Goal: Information Seeking & Learning: Learn about a topic

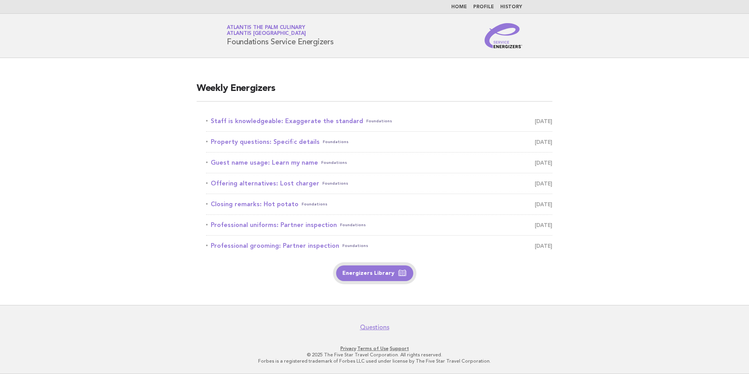
click at [376, 267] on link "Energizers Library" at bounding box center [374, 273] width 77 height 16
click at [300, 121] on link "Staff is knowledgeable: Exaggerate the standard Foundations September 26" at bounding box center [379, 121] width 346 height 11
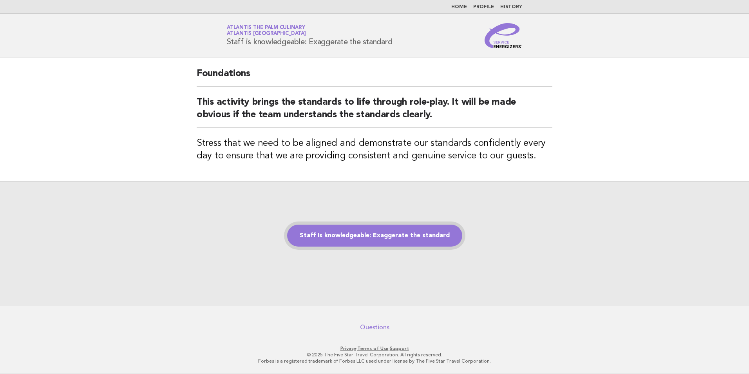
click at [400, 234] on link "Staff is knowledgeable: Exaggerate the standard" at bounding box center [374, 236] width 175 height 22
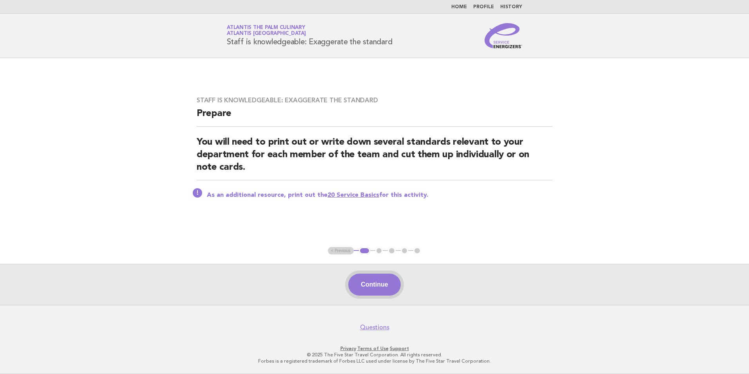
click at [375, 286] on button "Continue" at bounding box center [374, 284] width 52 height 22
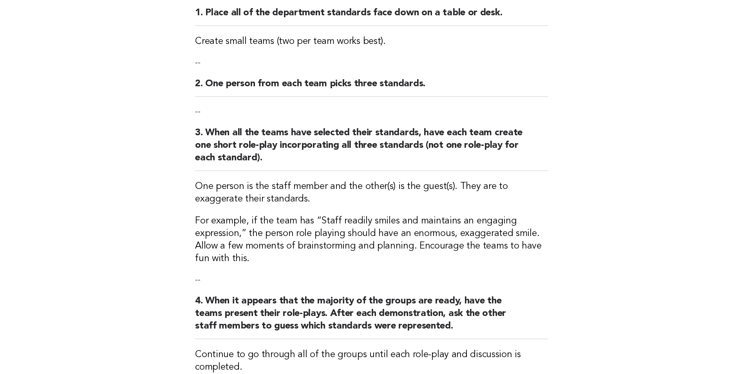
scroll to position [101, 0]
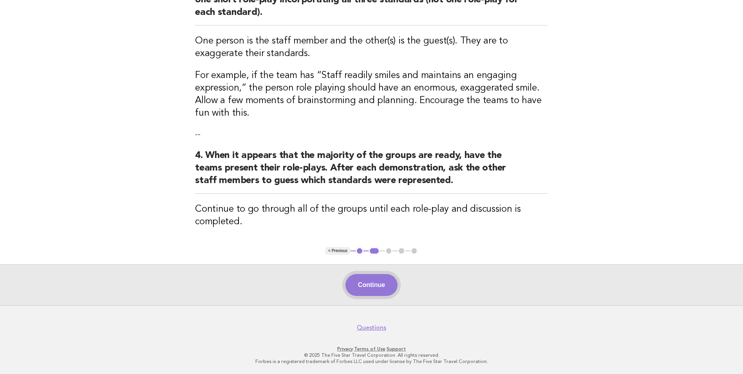
click at [369, 279] on button "Continue" at bounding box center [372, 285] width 52 height 22
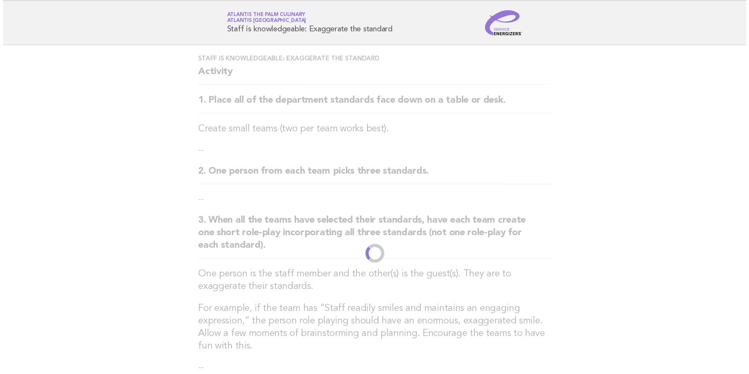
scroll to position [0, 0]
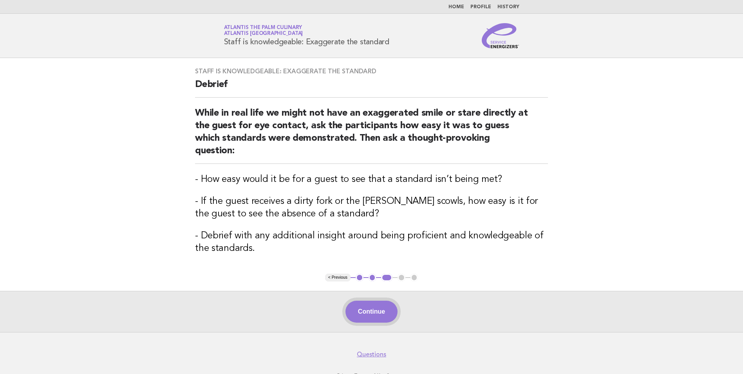
click at [362, 301] on button "Continue" at bounding box center [372, 312] width 52 height 22
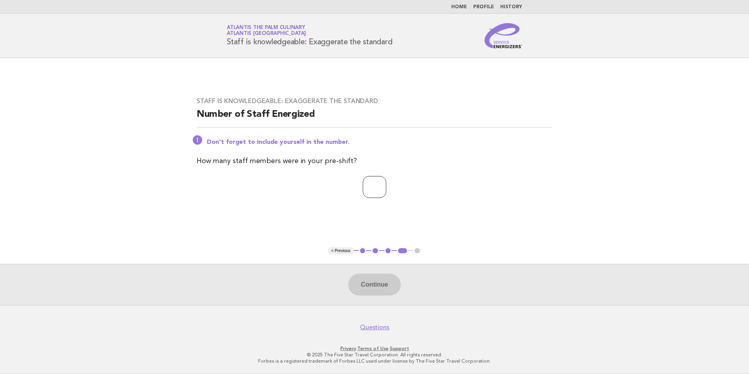
click at [386, 188] on input "*" at bounding box center [375, 187] width 24 height 22
drag, startPoint x: 371, startPoint y: 187, endPoint x: 352, endPoint y: 187, distance: 19.2
click at [363, 187] on input "*" at bounding box center [375, 187] width 24 height 22
type input "*"
click at [369, 284] on button "Continue" at bounding box center [374, 284] width 52 height 22
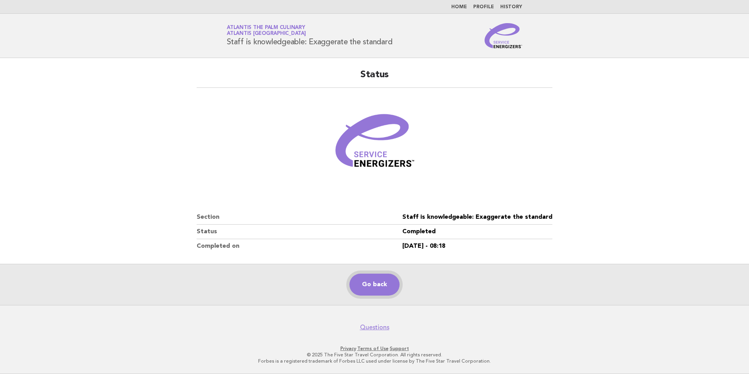
click at [377, 285] on link "Go back" at bounding box center [375, 284] width 50 height 22
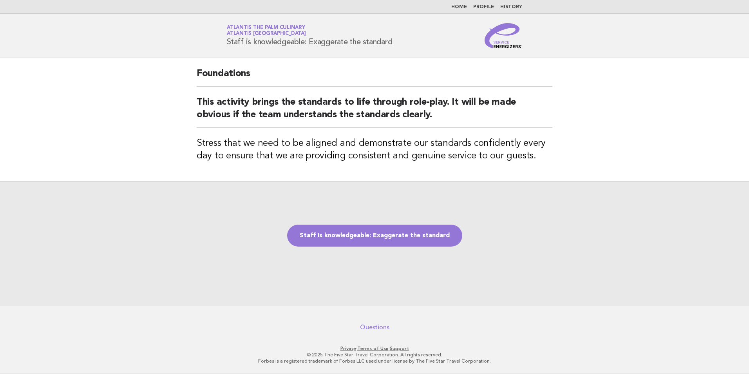
click at [374, 328] on link "Questions" at bounding box center [374, 327] width 29 height 8
click at [462, 5] on link "Home" at bounding box center [459, 7] width 16 height 5
